Goal: Check status: Check status

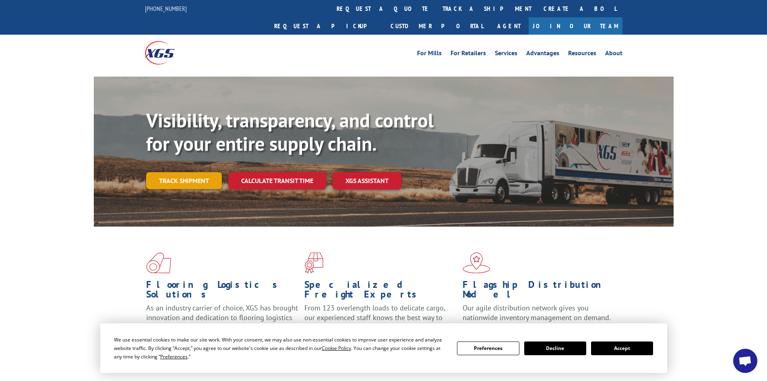
click at [191, 172] on link "Track shipment" at bounding box center [184, 180] width 76 height 17
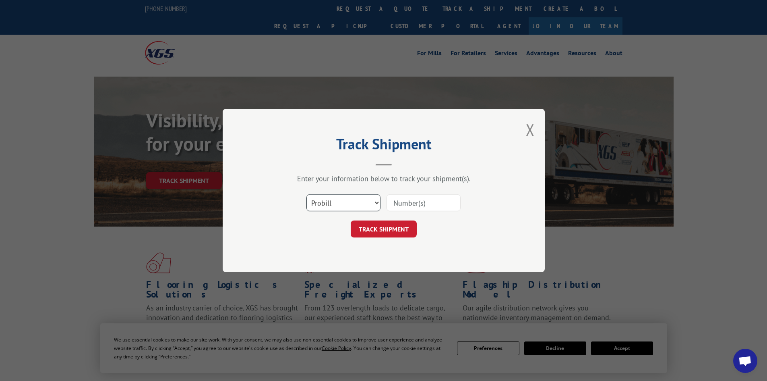
click at [335, 198] on select "Select category... Probill BOL PO" at bounding box center [343, 202] width 74 height 17
select select "bol"
click at [306, 194] on select "Select category... Probill BOL PO" at bounding box center [343, 202] width 74 height 17
click at [414, 202] on input at bounding box center [424, 202] width 74 height 17
paste input "5193915"
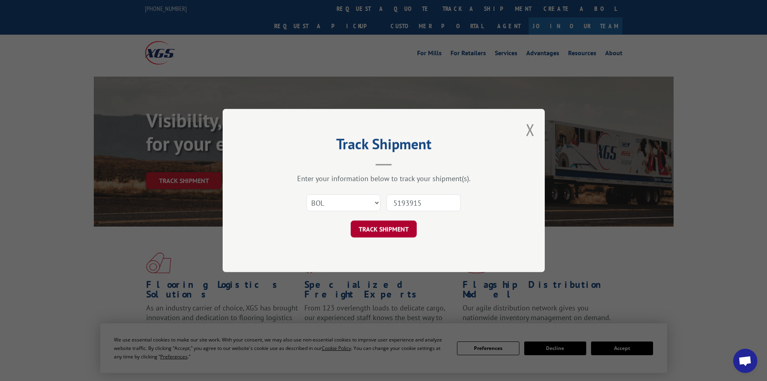
type input "5193915"
click at [377, 229] on button "TRACK SHIPMENT" at bounding box center [384, 228] width 66 height 17
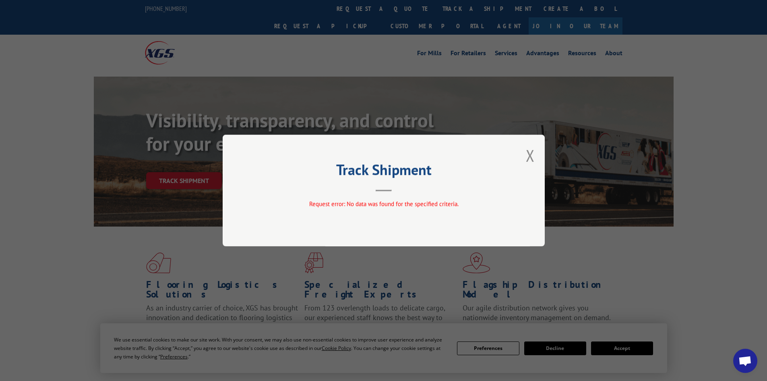
click at [527, 154] on button "Close modal" at bounding box center [530, 155] width 9 height 21
